Goal: Task Accomplishment & Management: Manage account settings

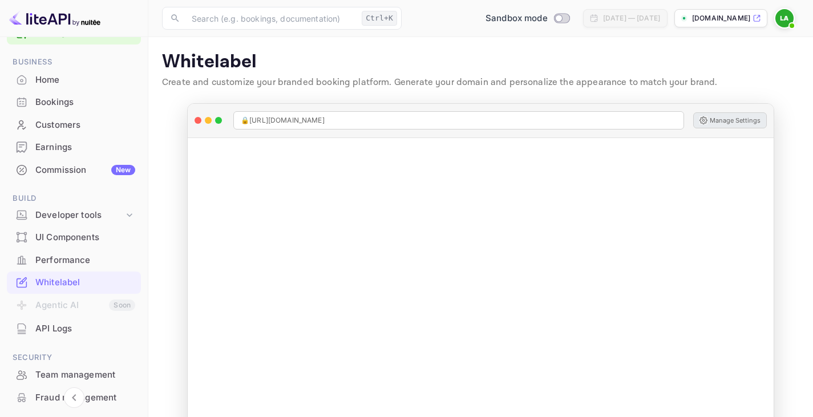
scroll to position [33, 0]
click at [50, 71] on div "Home" at bounding box center [74, 79] width 134 height 22
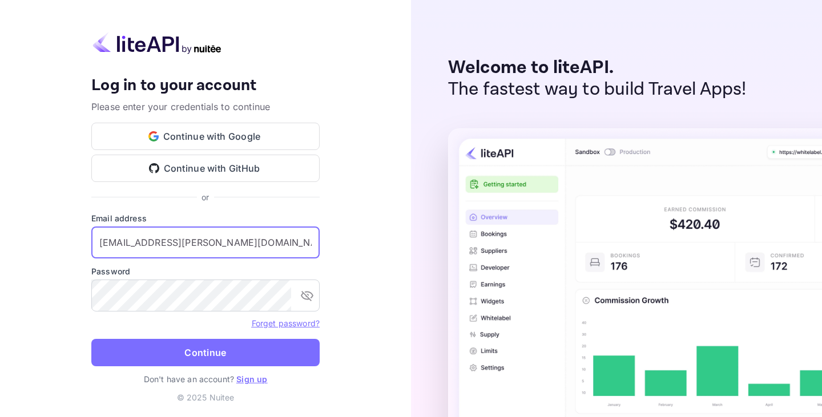
click at [148, 236] on input "[EMAIL_ADDRESS][PERSON_NAME][DOMAIN_NAME]" at bounding box center [205, 243] width 228 height 32
type input "[EMAIL_ADDRESS][DOMAIN_NAME]"
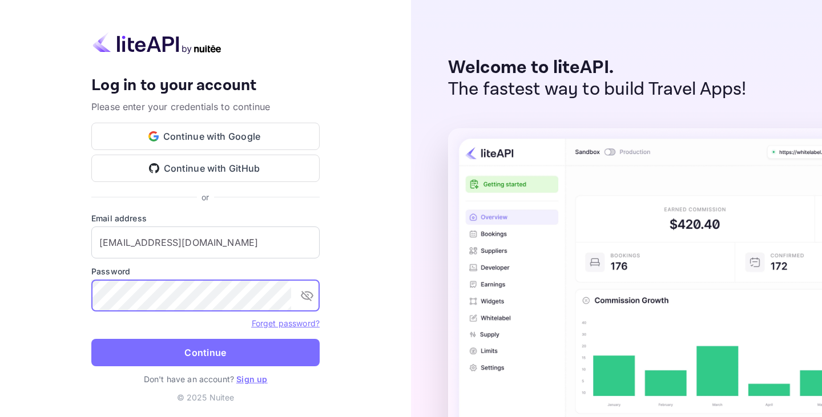
click at [91, 339] on button "Continue" at bounding box center [205, 352] width 228 height 27
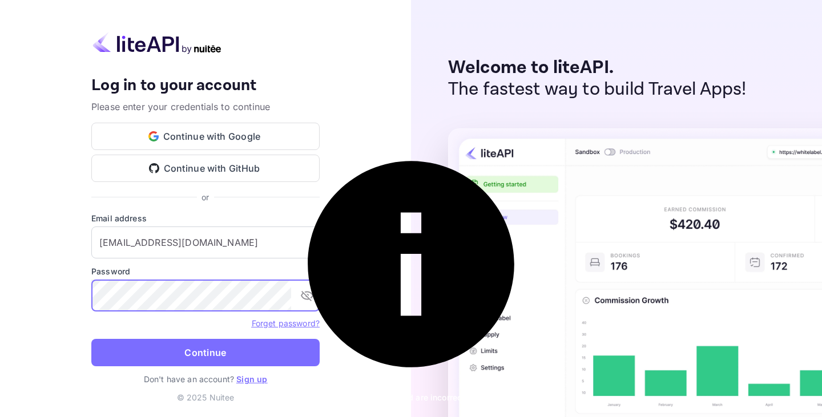
click at [91, 339] on button "Continue" at bounding box center [205, 352] width 228 height 27
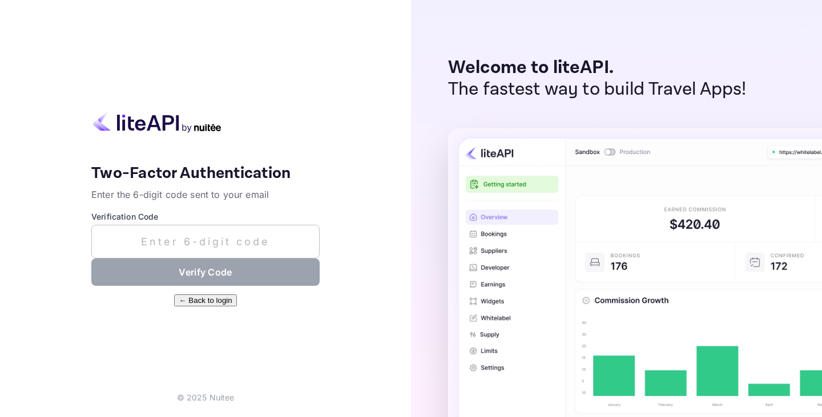
click at [238, 233] on input "text" at bounding box center [205, 242] width 228 height 34
paste input "356275"
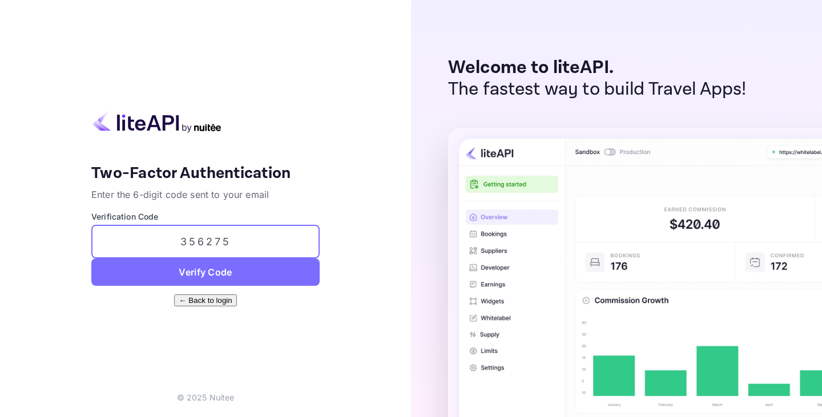
type input "356275"
click at [91, 259] on button "Verify Code" at bounding box center [205, 272] width 228 height 27
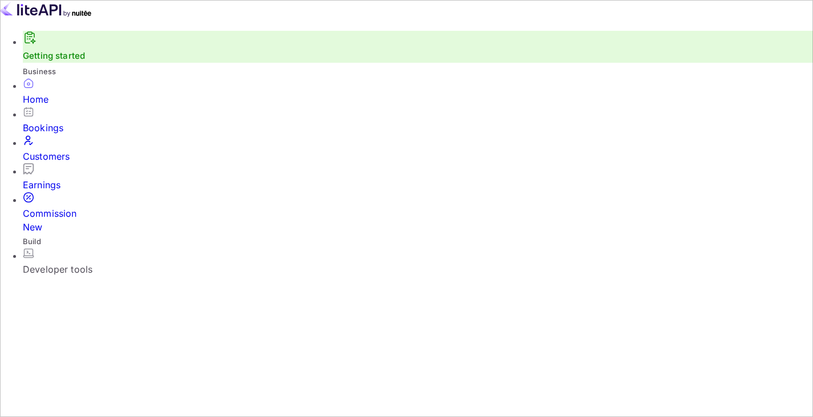
scroll to position [130, 0]
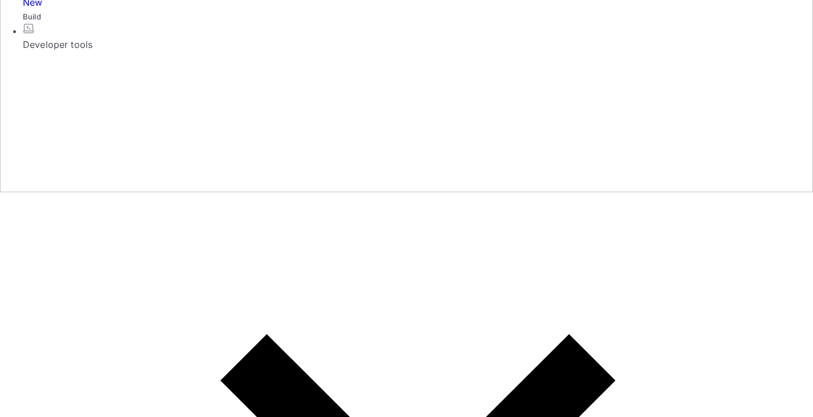
scroll to position [225, 0]
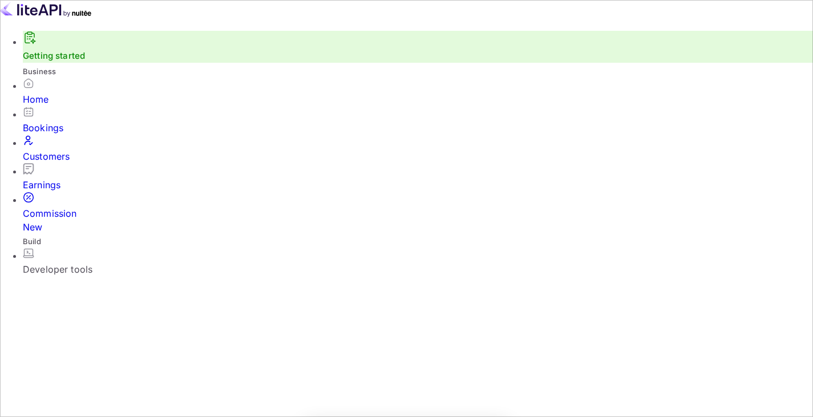
scroll to position [285, 629]
